Goal: Entertainment & Leisure: Consume media (video, audio)

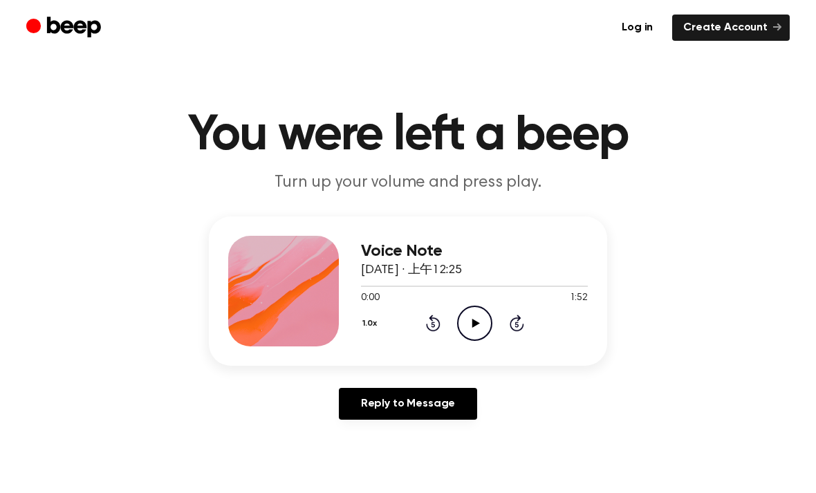
click at [470, 324] on icon "Play Audio" at bounding box center [474, 323] width 35 height 35
click at [458, 288] on div at bounding box center [474, 285] width 227 height 11
click at [504, 318] on div "1.0x Rewind 5 seconds Pause Audio Skip 5 seconds" at bounding box center [474, 323] width 227 height 35
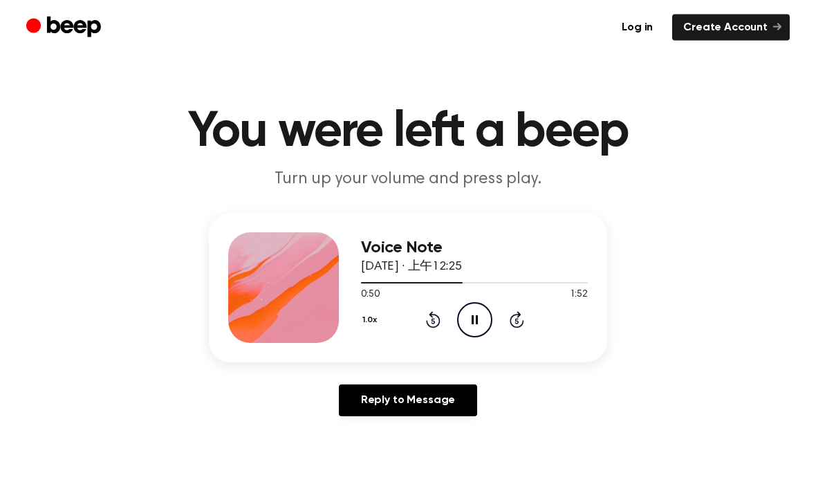
scroll to position [3, 0]
click at [475, 323] on icon "Pause Audio" at bounding box center [474, 319] width 35 height 35
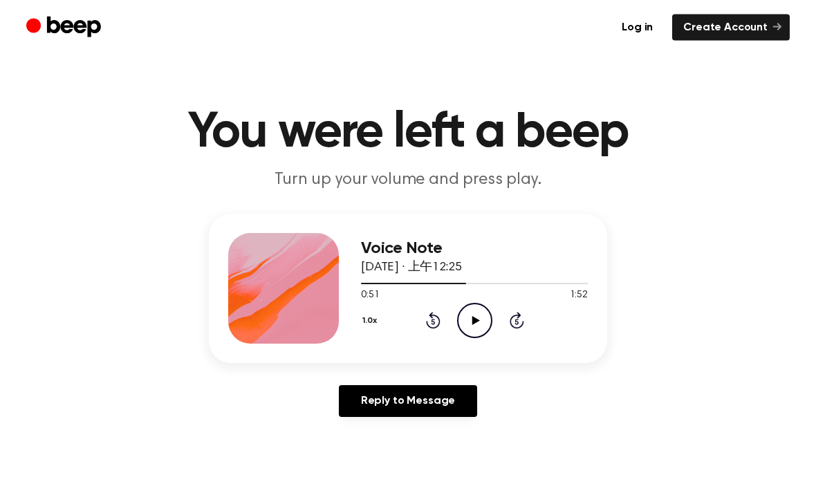
scroll to position [3, 0]
click at [465, 285] on span at bounding box center [460, 283] width 11 height 11
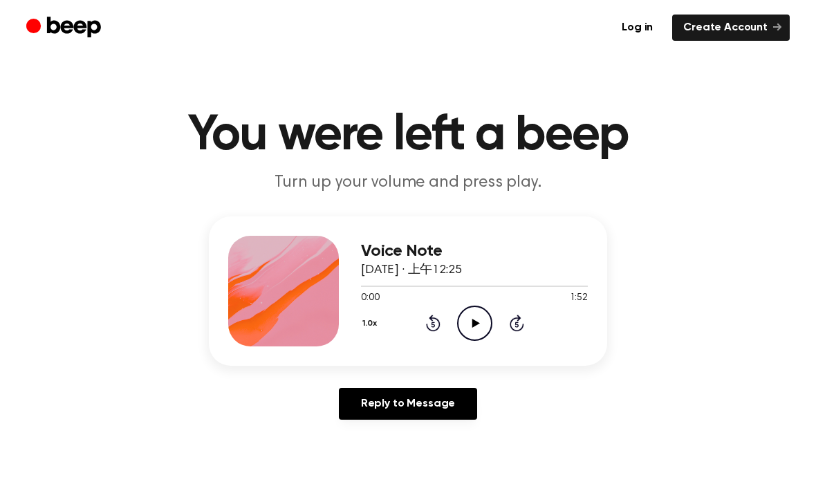
click at [468, 327] on icon "Play Audio" at bounding box center [474, 323] width 35 height 35
click at [467, 317] on icon "Pause Audio" at bounding box center [474, 323] width 35 height 35
click at [474, 319] on icon "Play Audio" at bounding box center [474, 323] width 35 height 35
click at [475, 317] on icon "Pause Audio" at bounding box center [474, 323] width 35 height 35
click at [472, 314] on icon "Play Audio" at bounding box center [474, 323] width 35 height 35
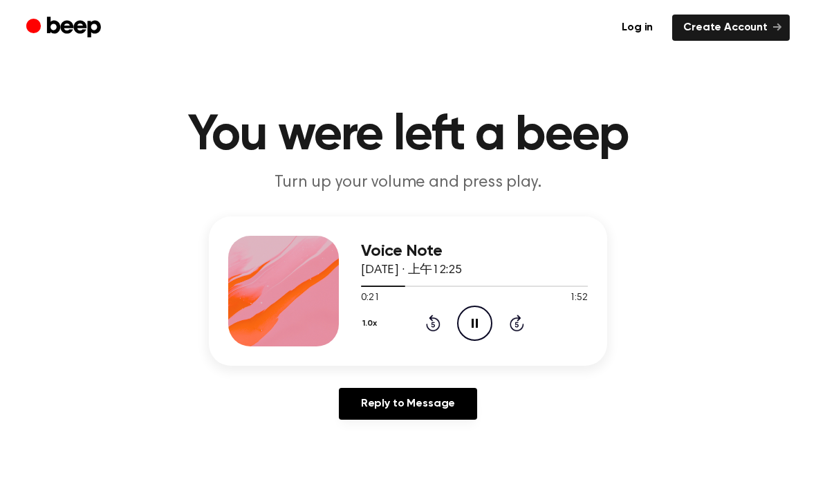
click at [476, 314] on icon "Pause Audio" at bounding box center [474, 323] width 35 height 35
click at [478, 319] on icon "Play Audio" at bounding box center [474, 323] width 35 height 35
click at [481, 319] on icon "Pause Audio" at bounding box center [474, 323] width 35 height 35
click at [434, 290] on div at bounding box center [474, 285] width 227 height 11
click at [475, 315] on icon "Play Audio" at bounding box center [474, 323] width 35 height 35
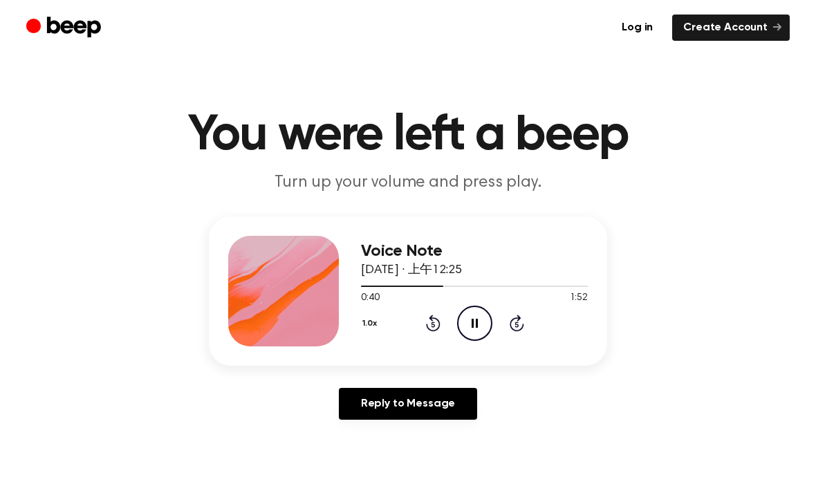
click at [442, 284] on span at bounding box center [437, 286] width 11 height 11
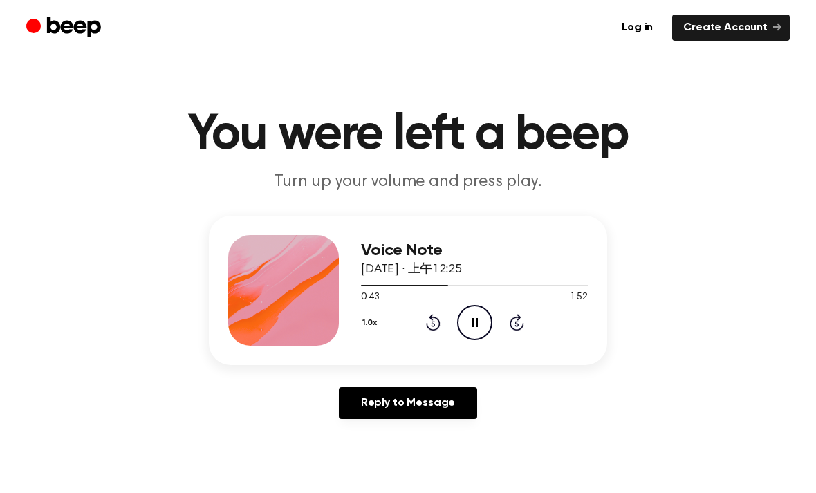
click at [476, 328] on icon "Pause Audio" at bounding box center [474, 322] width 35 height 35
click at [425, 321] on icon "Rewind 5 seconds" at bounding box center [432, 322] width 15 height 18
click at [438, 327] on icon at bounding box center [433, 322] width 15 height 17
click at [478, 324] on icon "Play Audio" at bounding box center [474, 322] width 35 height 35
click at [436, 325] on icon "Rewind 5 seconds" at bounding box center [432, 322] width 15 height 18
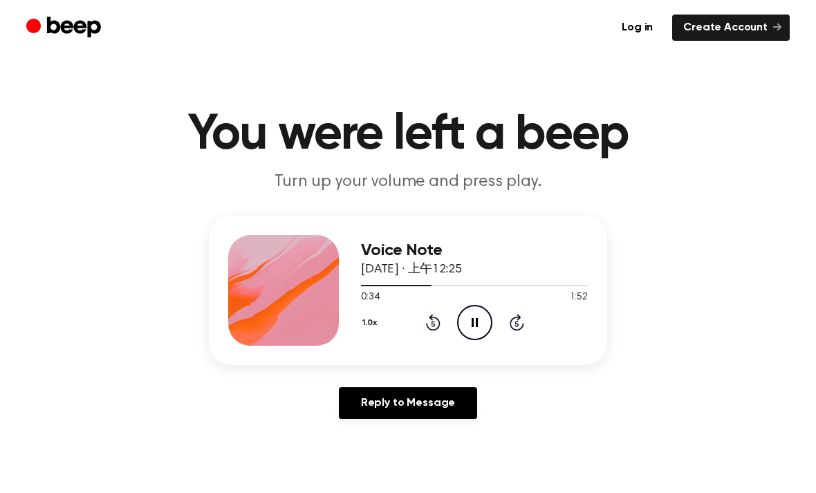
click at [431, 322] on icon "Rewind 5 seconds" at bounding box center [432, 322] width 15 height 18
click at [429, 324] on icon "Rewind 5 seconds" at bounding box center [432, 322] width 15 height 18
click at [478, 315] on icon "Pause Audio" at bounding box center [474, 322] width 35 height 35
click at [467, 313] on icon "Play Audio" at bounding box center [474, 322] width 35 height 35
click at [470, 317] on icon "Pause Audio" at bounding box center [474, 322] width 35 height 35
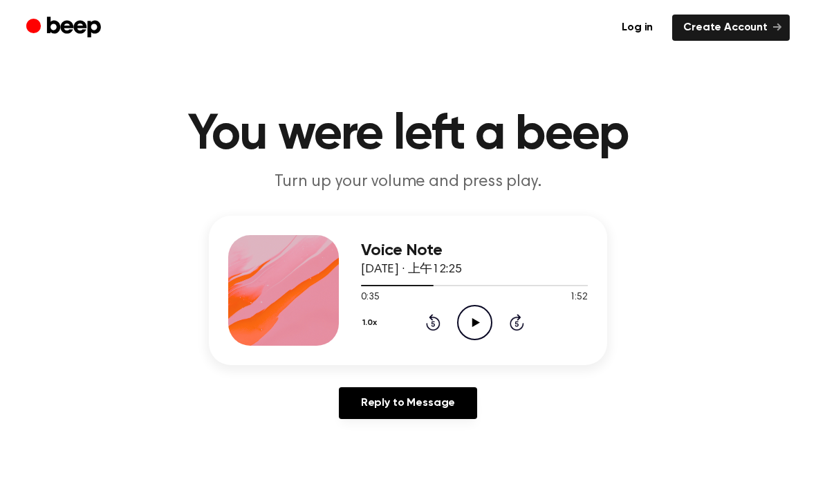
click at [480, 331] on icon "Play Audio" at bounding box center [474, 322] width 35 height 35
click at [431, 328] on icon at bounding box center [433, 322] width 15 height 17
click at [472, 319] on icon at bounding box center [475, 322] width 6 height 9
click at [472, 321] on icon "Play Audio" at bounding box center [474, 322] width 35 height 35
click at [485, 319] on icon "Pause Audio" at bounding box center [474, 322] width 35 height 35
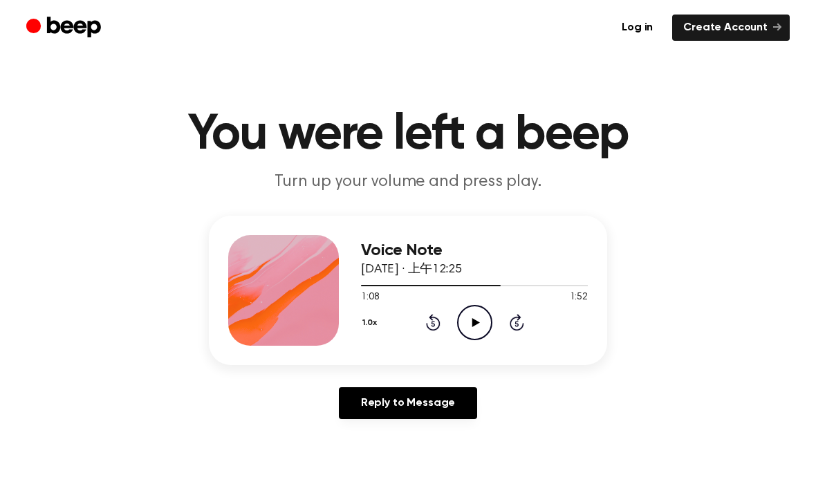
click at [466, 315] on icon "Play Audio" at bounding box center [474, 322] width 35 height 35
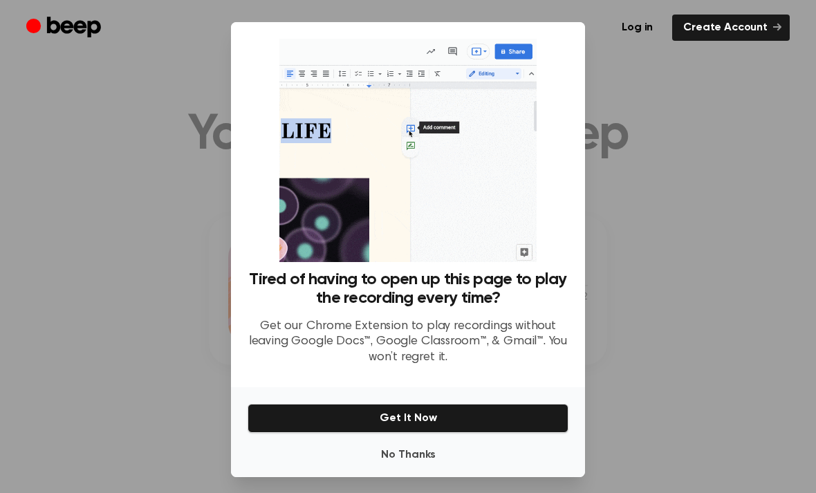
click at [655, 315] on div at bounding box center [408, 246] width 816 height 493
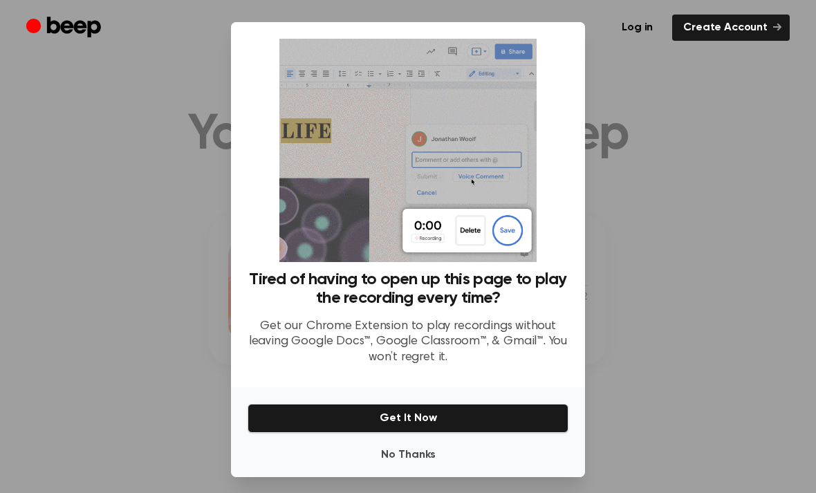
click at [667, 269] on div at bounding box center [408, 246] width 816 height 493
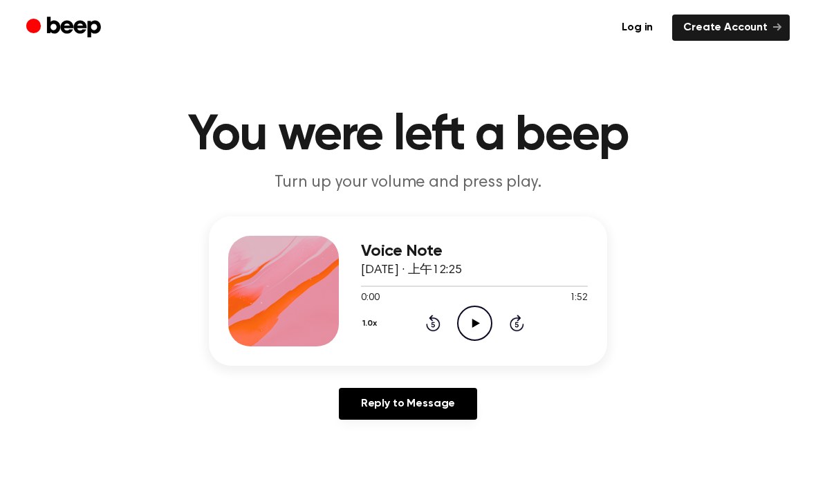
click at [481, 317] on icon "Play Audio" at bounding box center [474, 323] width 35 height 35
click at [522, 324] on icon "Skip 5 seconds" at bounding box center [516, 323] width 15 height 18
click at [521, 324] on icon "Skip 5 seconds" at bounding box center [516, 323] width 15 height 18
click at [521, 321] on icon "Skip 5 seconds" at bounding box center [516, 323] width 15 height 18
click at [516, 316] on icon "Skip 5 seconds" at bounding box center [516, 323] width 15 height 18
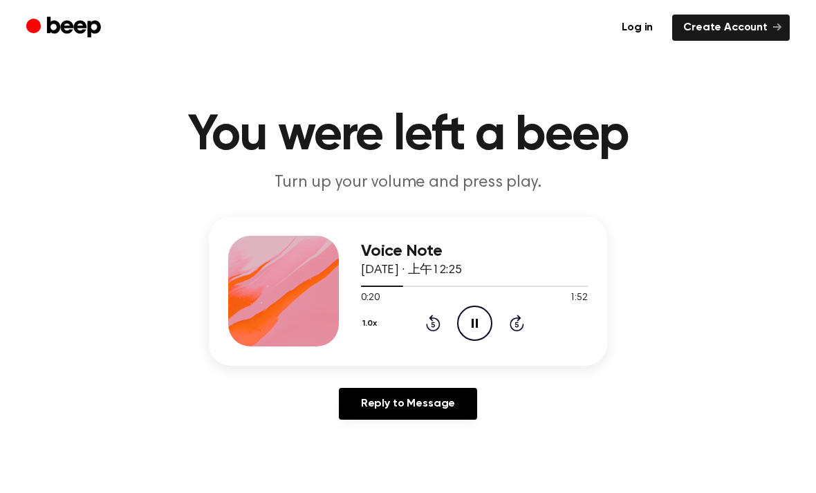
click at [519, 319] on icon at bounding box center [517, 323] width 15 height 17
click at [514, 314] on icon "Skip 5 seconds" at bounding box center [516, 323] width 15 height 18
click at [520, 325] on icon "Skip 5 seconds" at bounding box center [516, 323] width 15 height 18
click at [521, 317] on icon "Skip 5 seconds" at bounding box center [516, 323] width 15 height 18
click at [523, 315] on icon "Skip 5 seconds" at bounding box center [516, 323] width 15 height 18
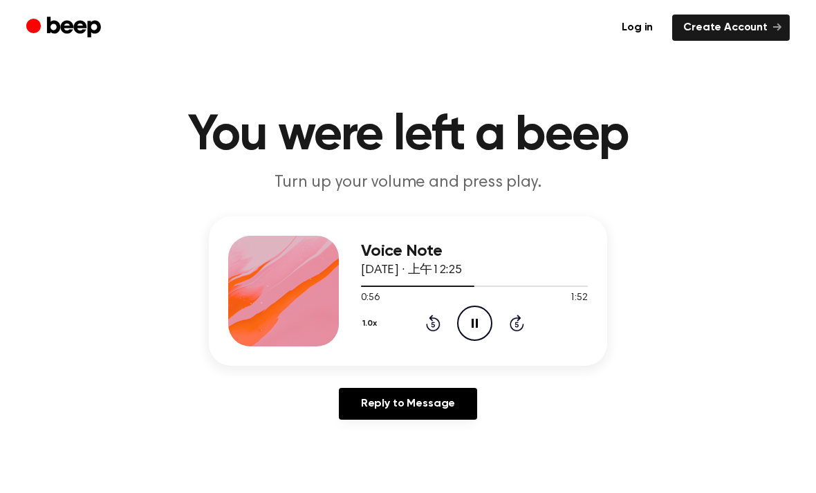
click at [520, 319] on icon at bounding box center [517, 323] width 15 height 17
click at [485, 321] on icon "Pause Audio" at bounding box center [474, 323] width 35 height 35
click at [478, 310] on icon "Play Audio" at bounding box center [474, 323] width 35 height 35
click at [476, 307] on icon "Pause Audio" at bounding box center [474, 323] width 35 height 35
click at [486, 320] on icon "Play Audio" at bounding box center [474, 323] width 35 height 35
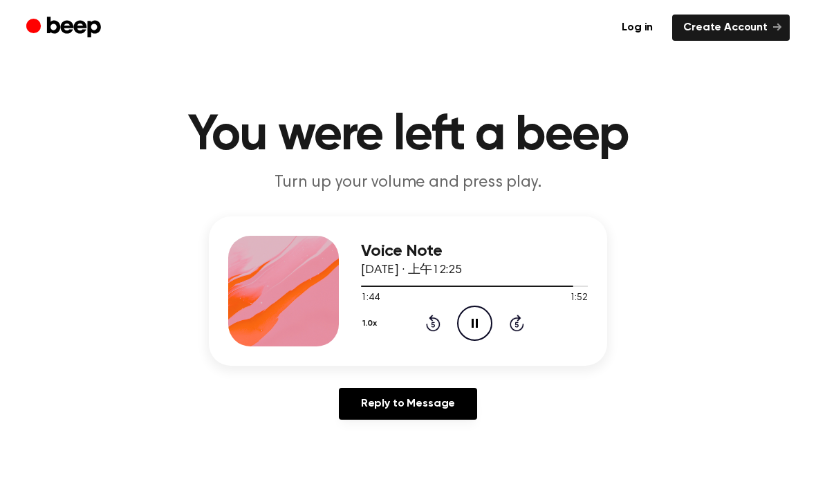
click at [468, 319] on icon "Pause Audio" at bounding box center [474, 323] width 35 height 35
